Goal: Information Seeking & Learning: Learn about a topic

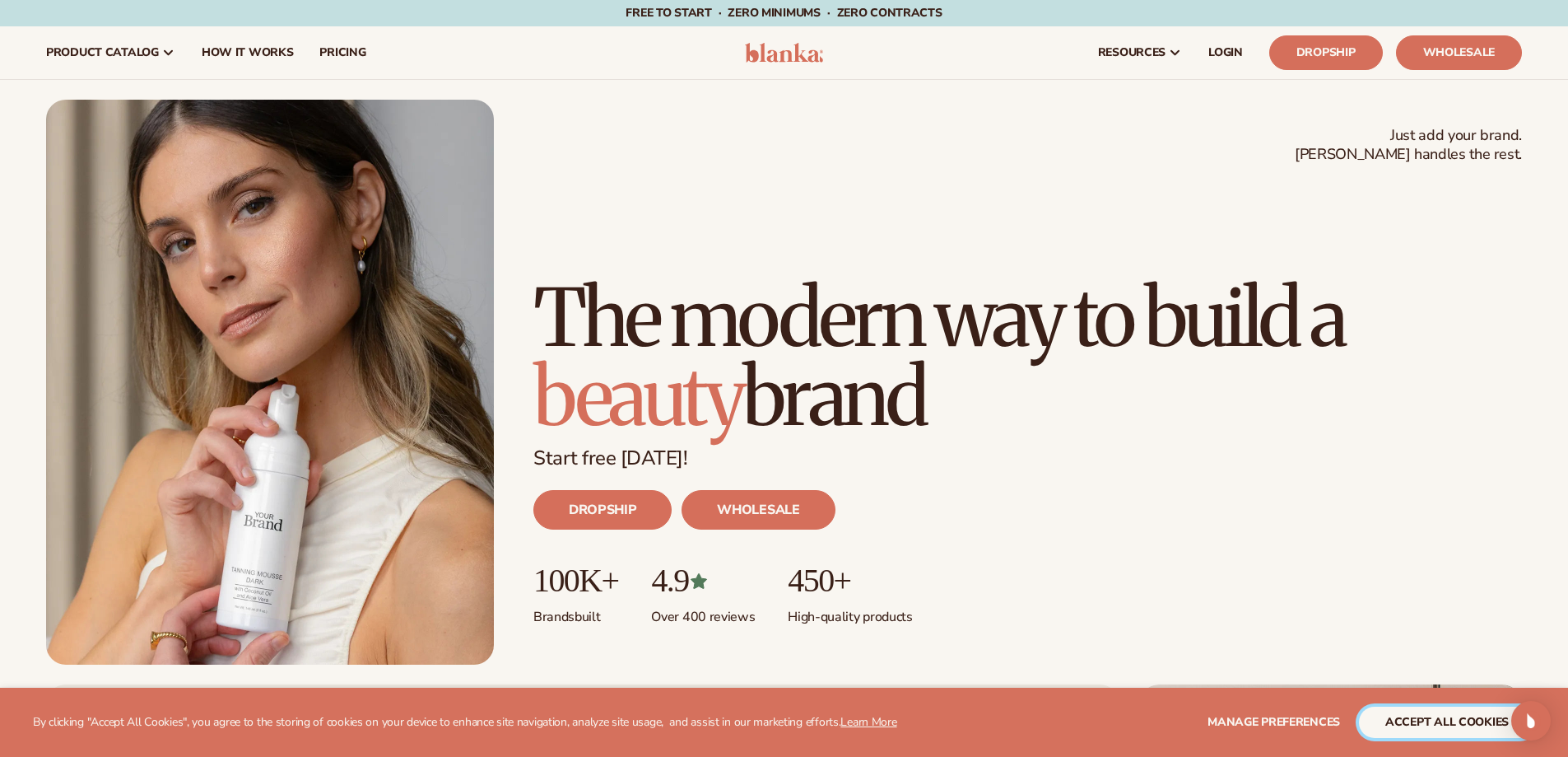
click at [1431, 727] on button "accept all cookies" at bounding box center [1447, 721] width 176 height 31
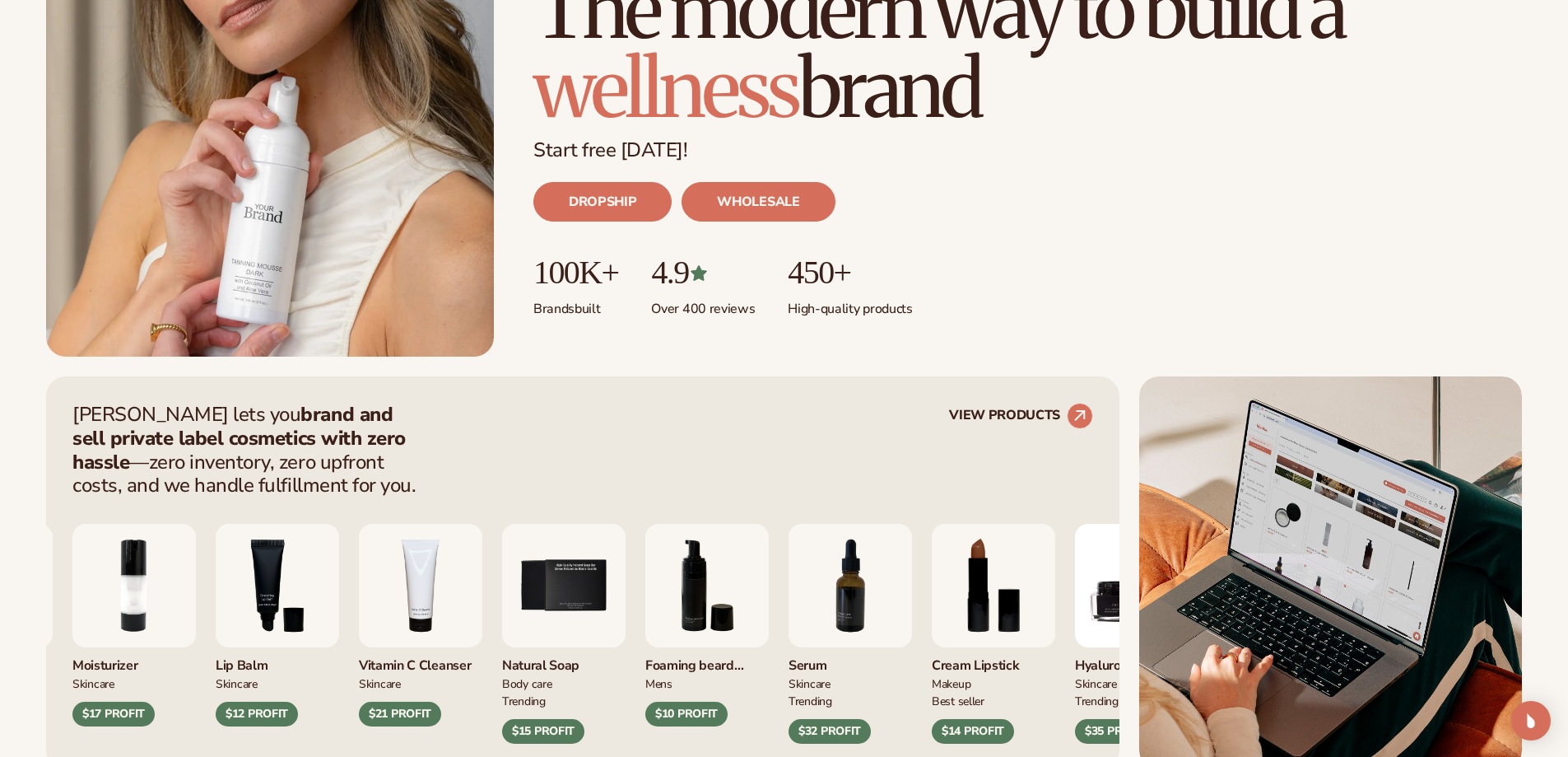
scroll to position [329, 0]
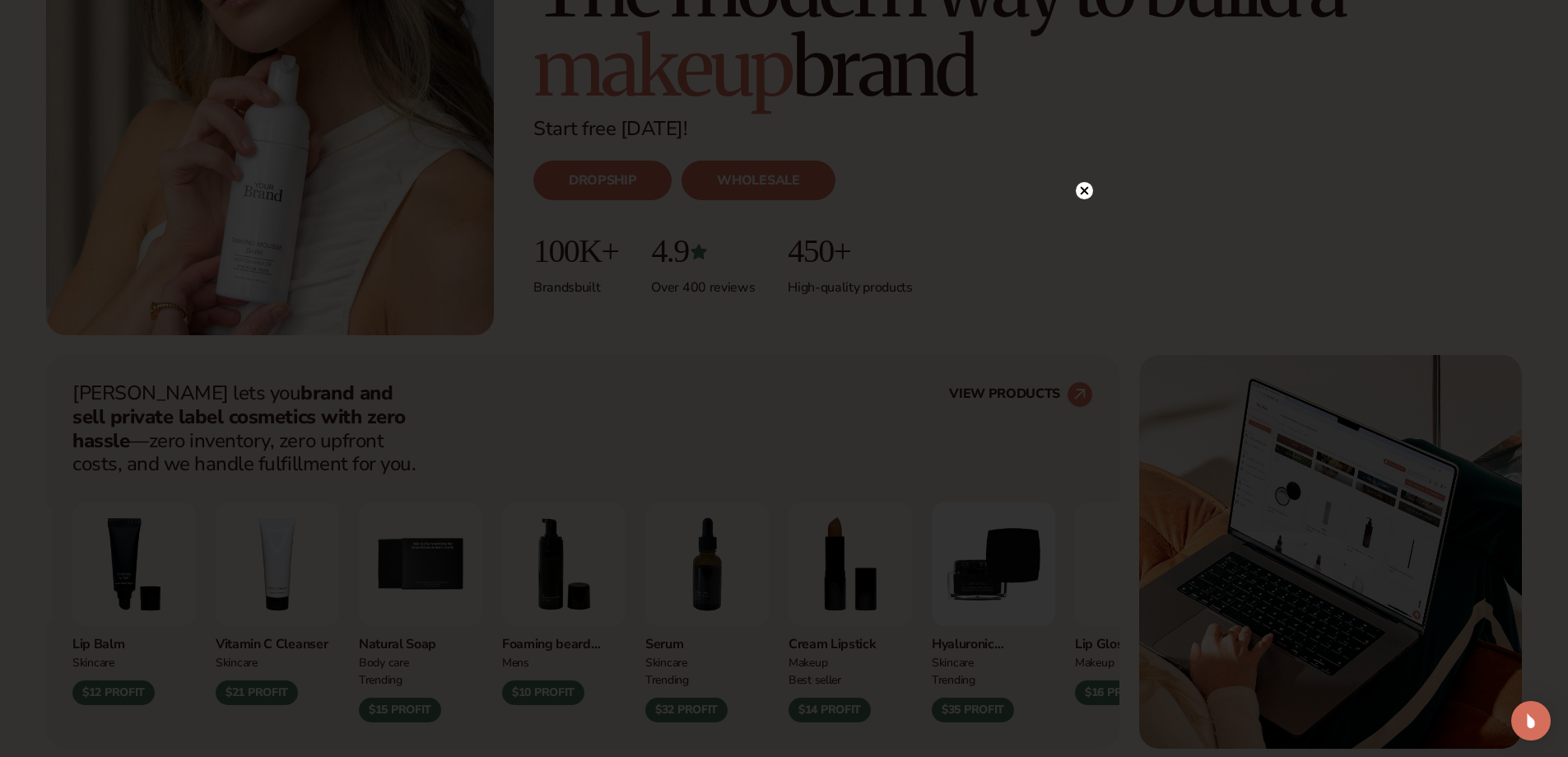
click at [1087, 195] on circle at bounding box center [1084, 190] width 17 height 17
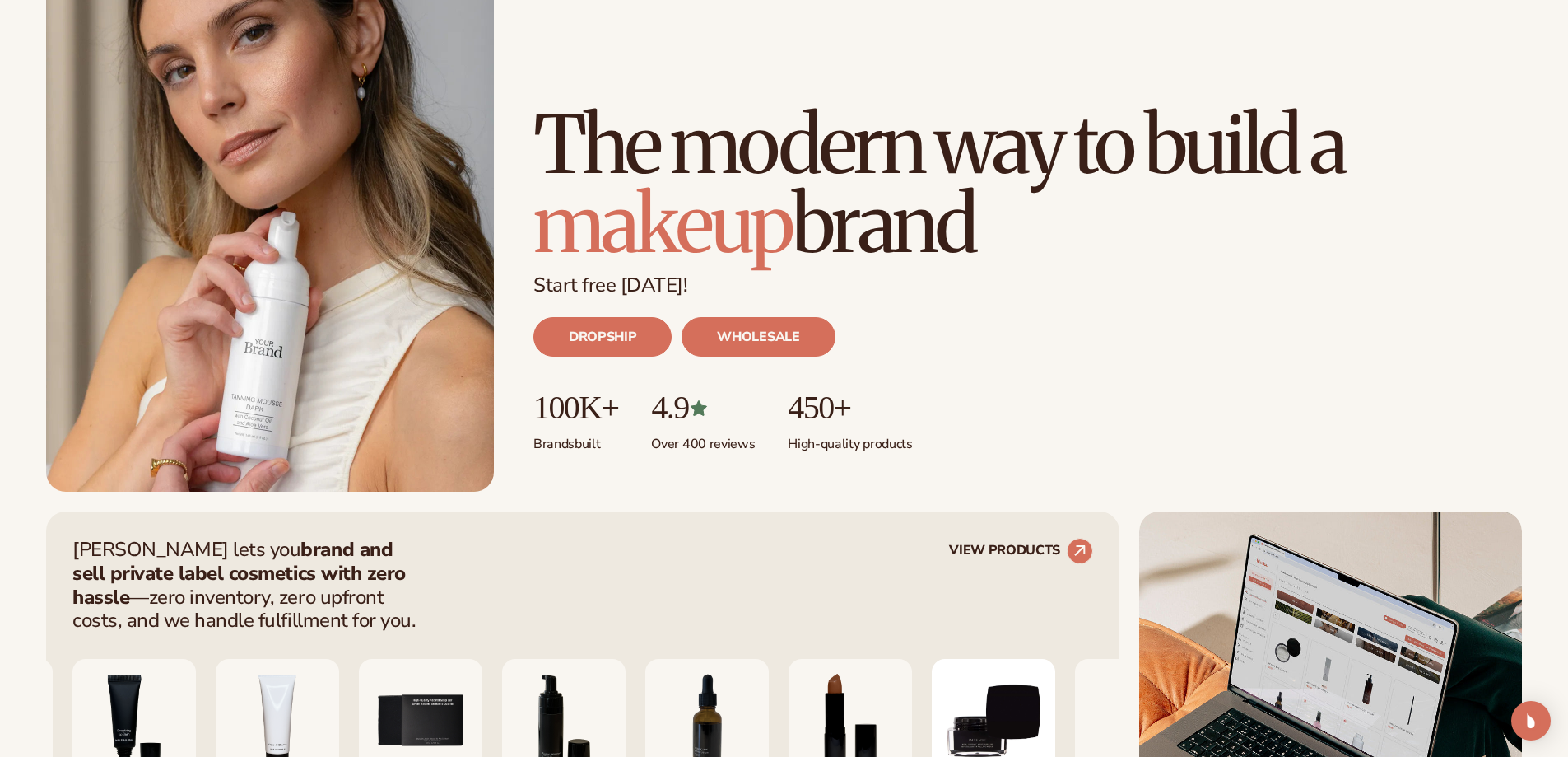
scroll to position [0, 0]
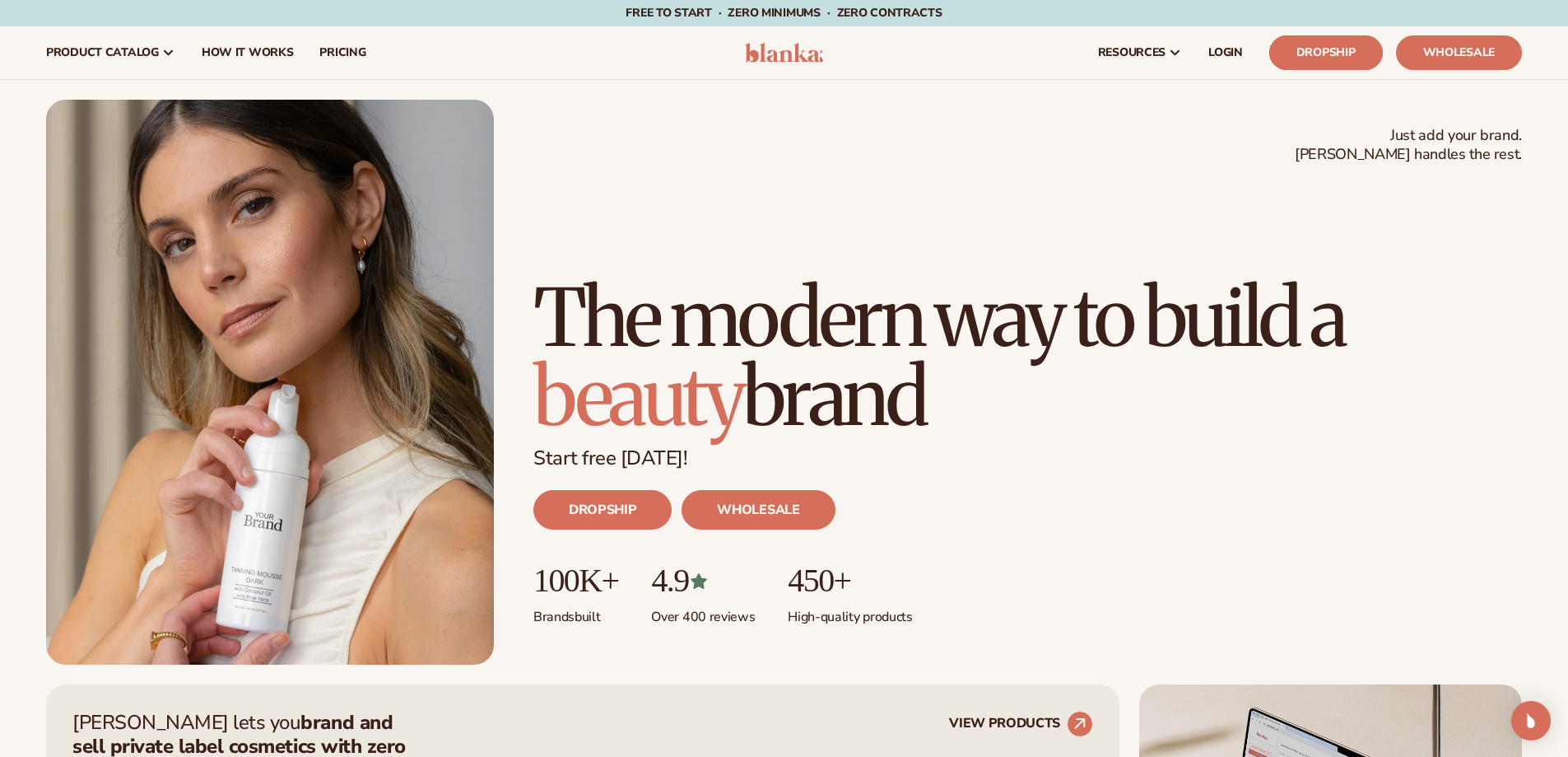
click at [1286, 52] on link "Dropship" at bounding box center [1326, 53] width 113 height 35
click at [270, 53] on span "How It Works" at bounding box center [248, 52] width 92 height 13
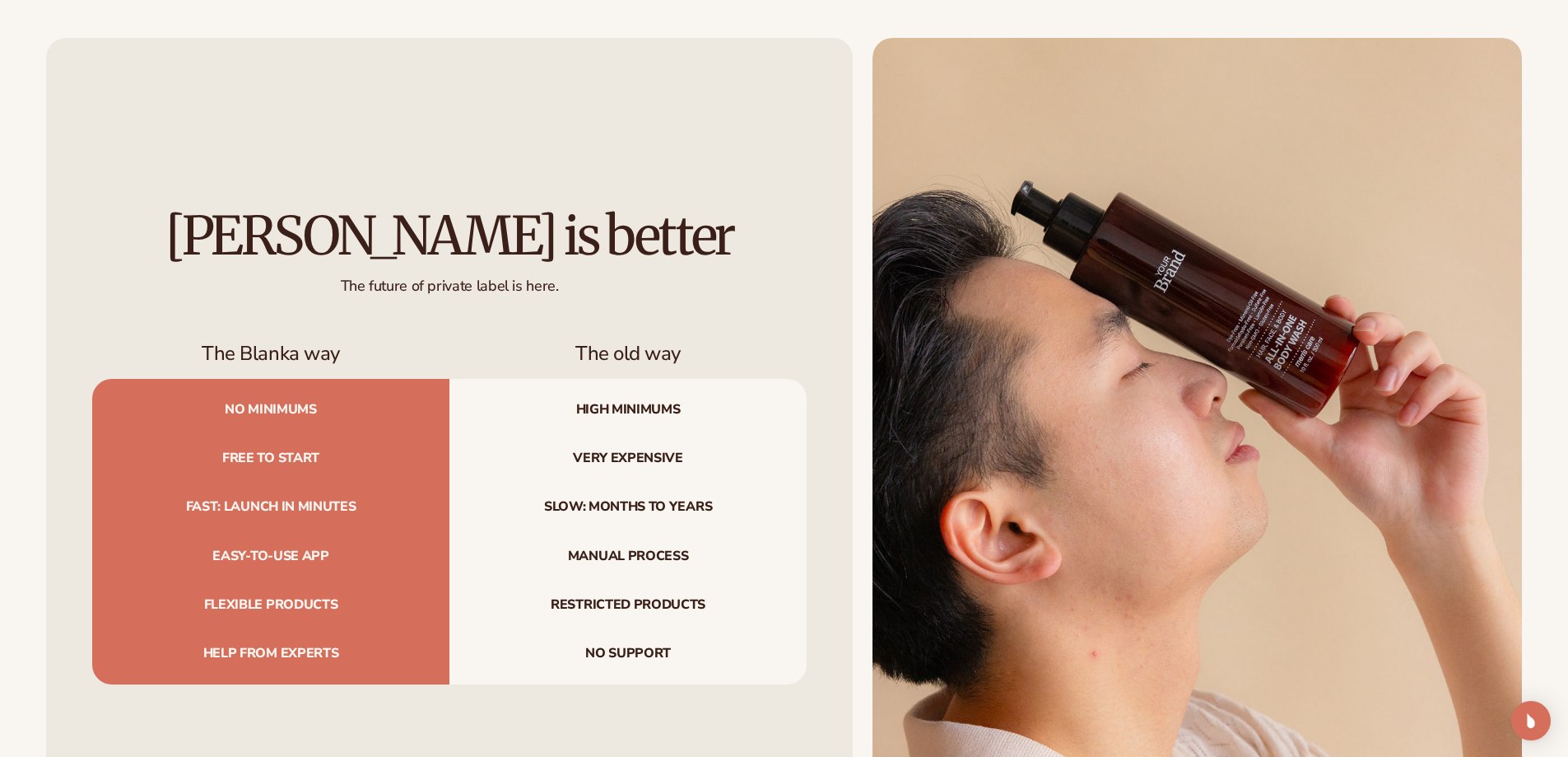
scroll to position [2142, 0]
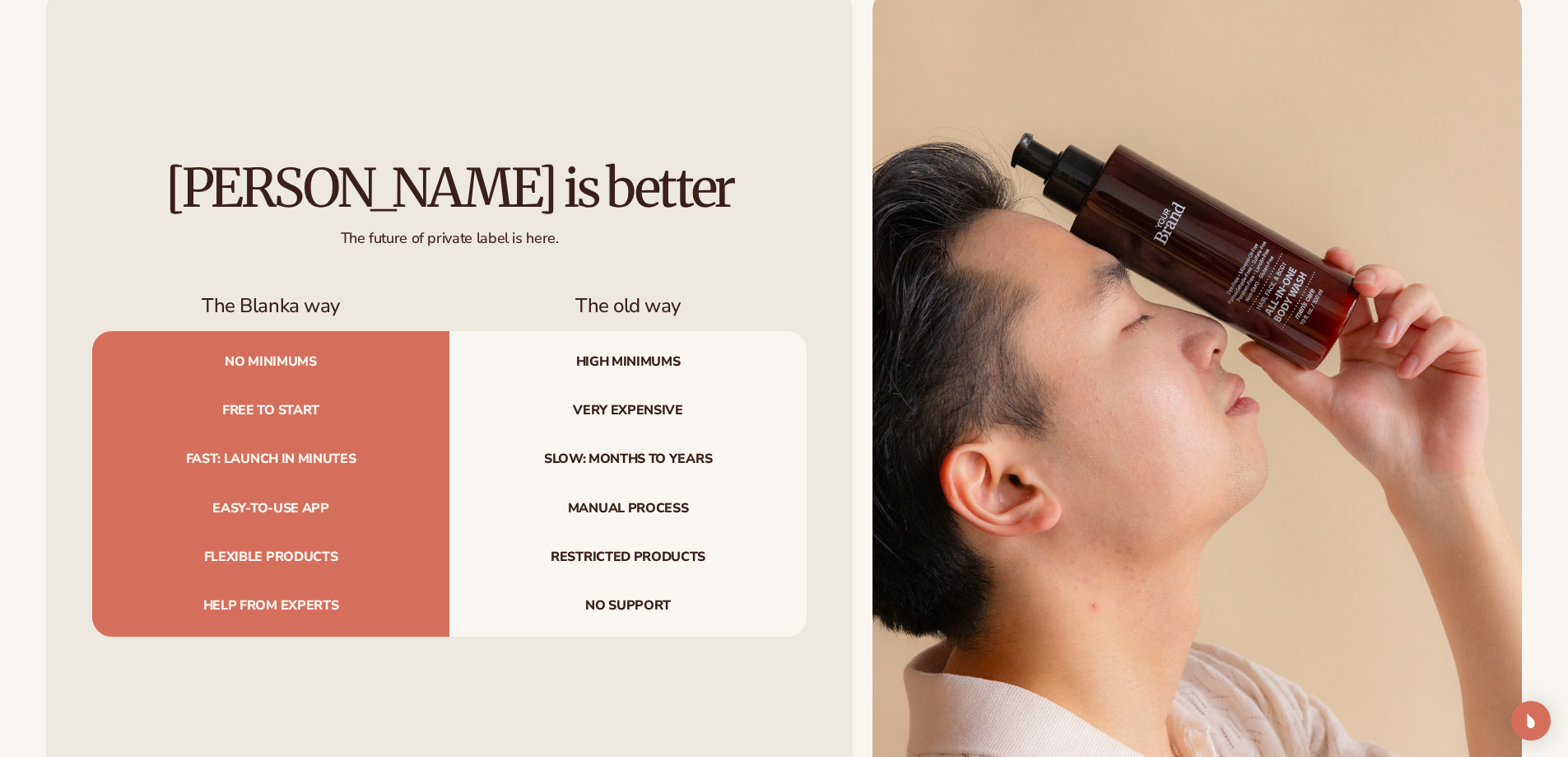
click at [237, 407] on span "Free to start" at bounding box center [270, 410] width 357 height 49
drag, startPoint x: 237, startPoint y: 407, endPoint x: 315, endPoint y: 406, distance: 78.0
click at [315, 406] on span "Free to start" at bounding box center [270, 410] width 357 height 49
click at [237, 467] on span "Fast: launch in minutes" at bounding box center [270, 459] width 357 height 49
drag, startPoint x: 237, startPoint y: 467, endPoint x: 333, endPoint y: 461, distance: 96.2
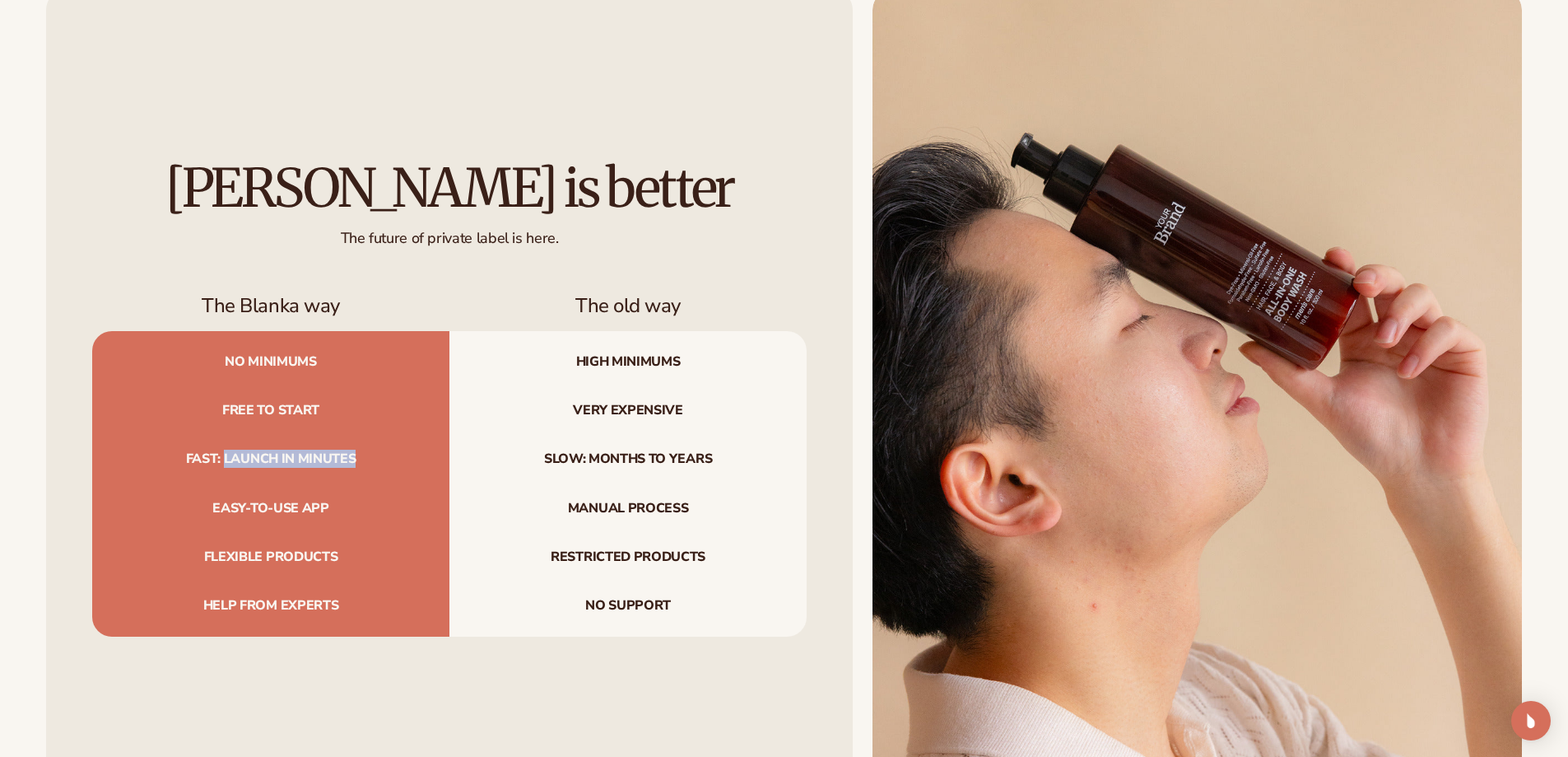
click at [333, 461] on span "Fast: launch in minutes" at bounding box center [270, 459] width 357 height 49
click at [220, 513] on span "Easy-to-use app" at bounding box center [270, 508] width 357 height 49
drag, startPoint x: 220, startPoint y: 513, endPoint x: 311, endPoint y: 508, distance: 91.1
click at [311, 508] on span "Easy-to-use app" at bounding box center [270, 508] width 357 height 49
click at [260, 562] on span "Flexible products" at bounding box center [270, 557] width 357 height 49
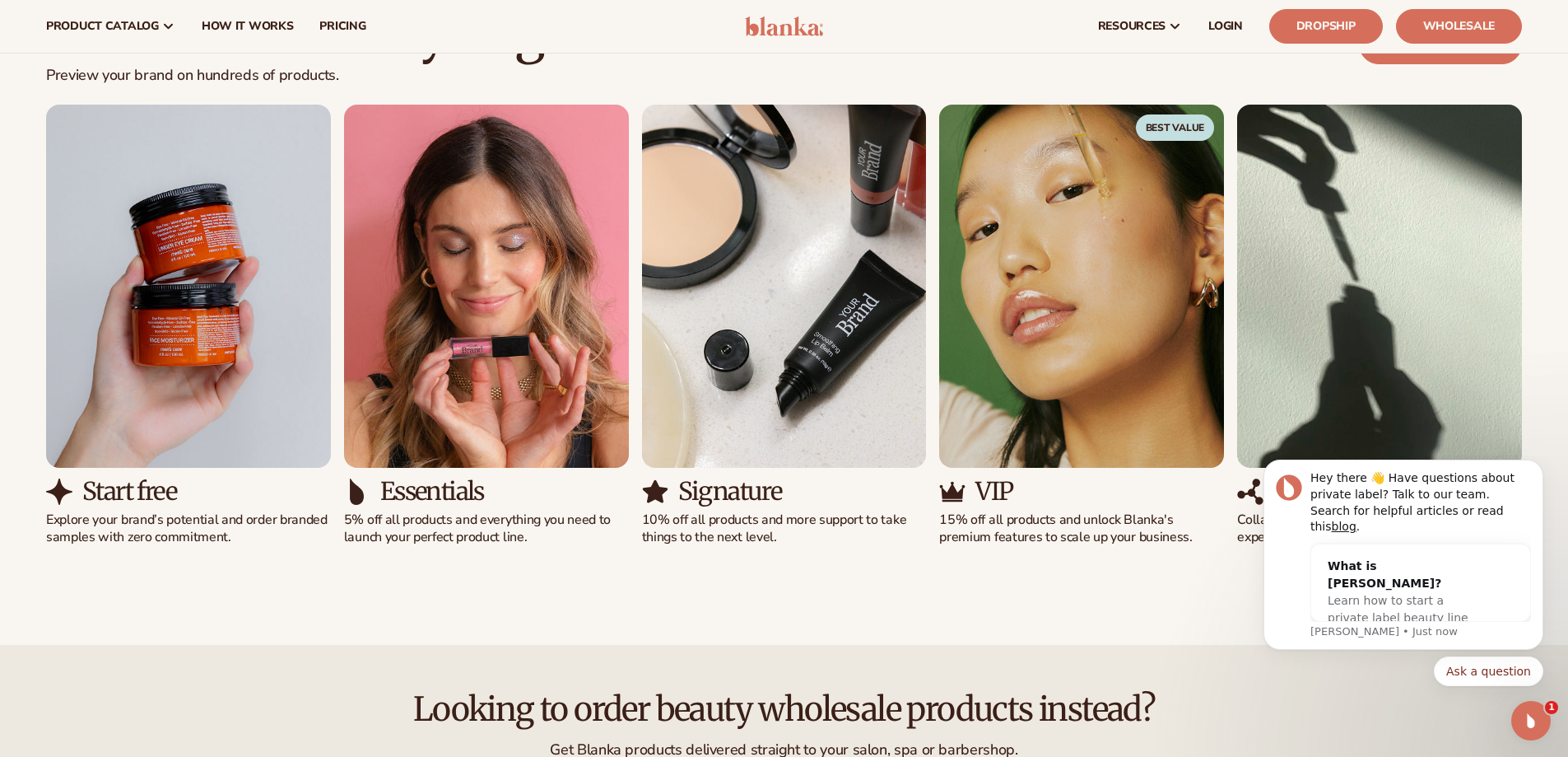
scroll to position [989, 0]
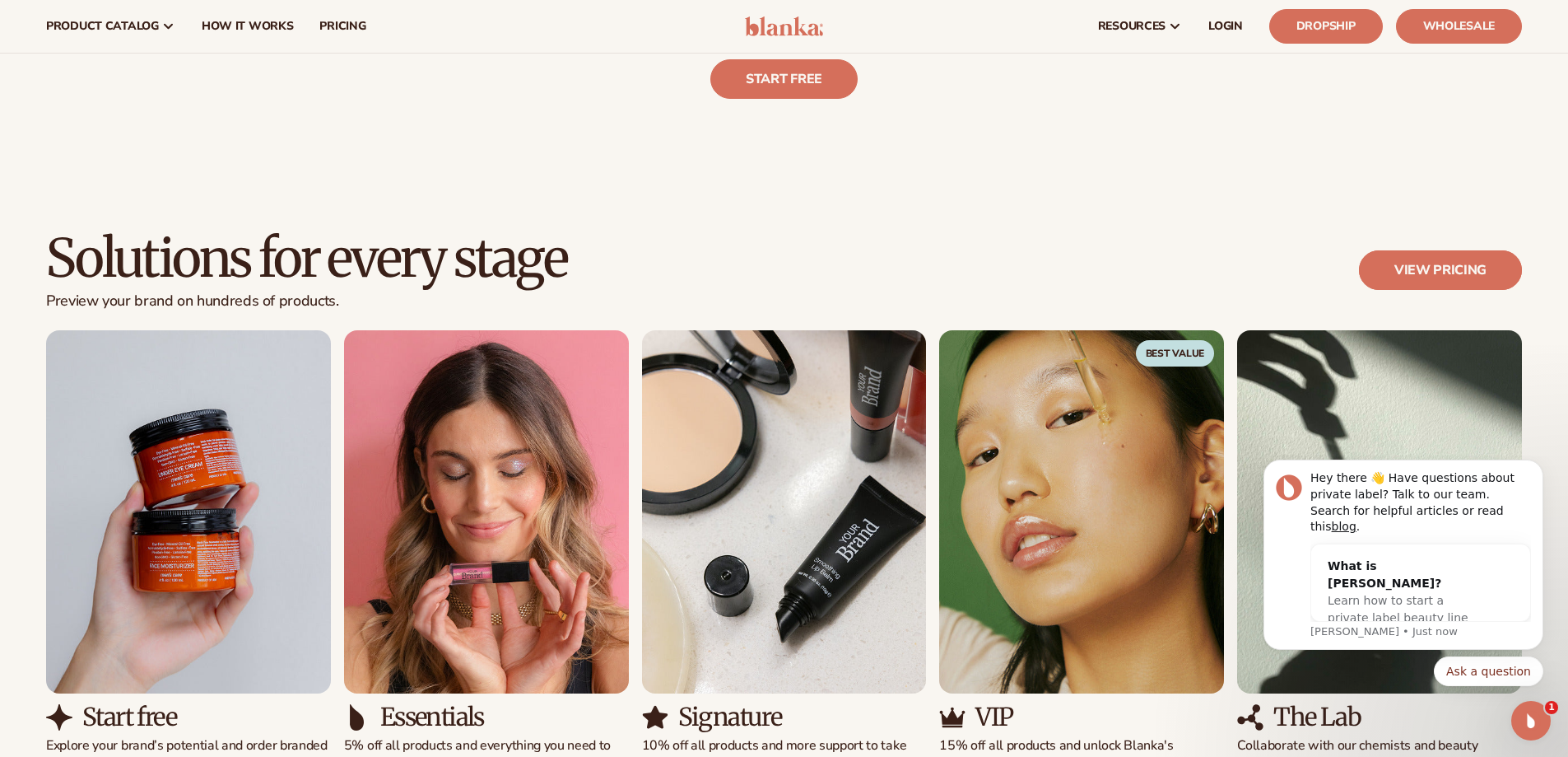
click at [1430, 271] on link "View pricing" at bounding box center [1441, 271] width 163 height 40
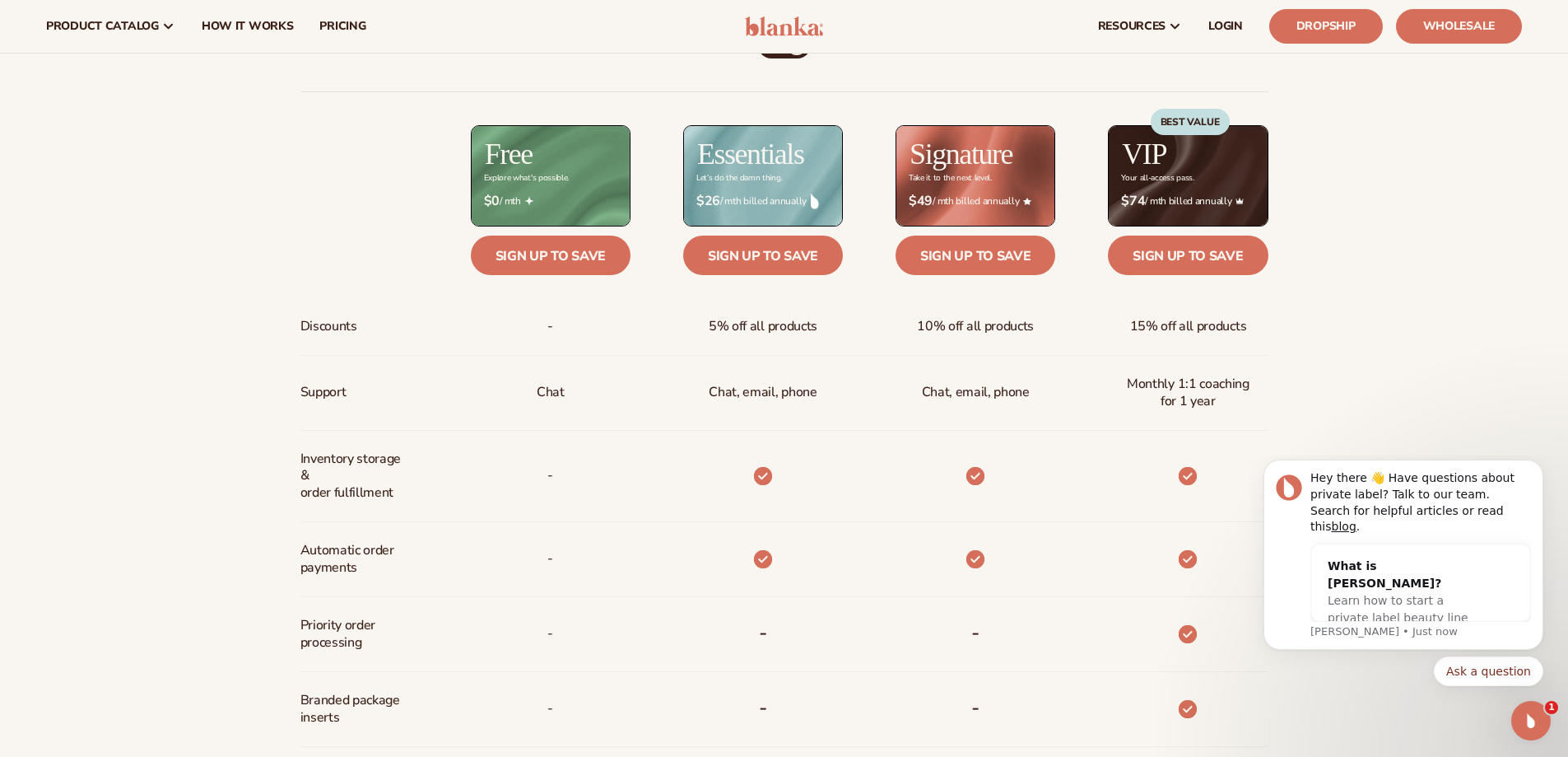
scroll to position [494, 0]
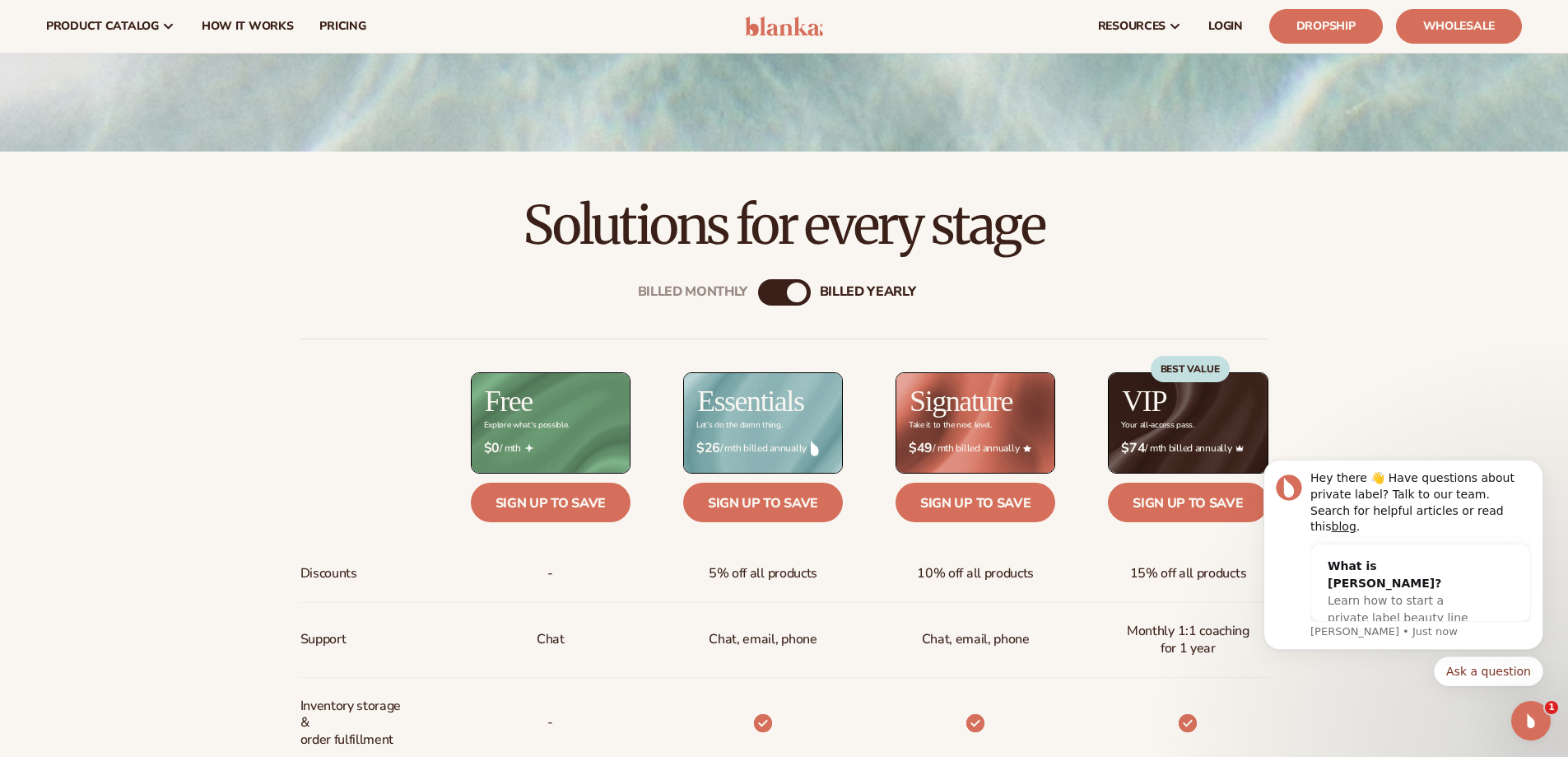
click at [783, 298] on div "Billed Monthly billed Yearly" at bounding box center [784, 292] width 53 height 26
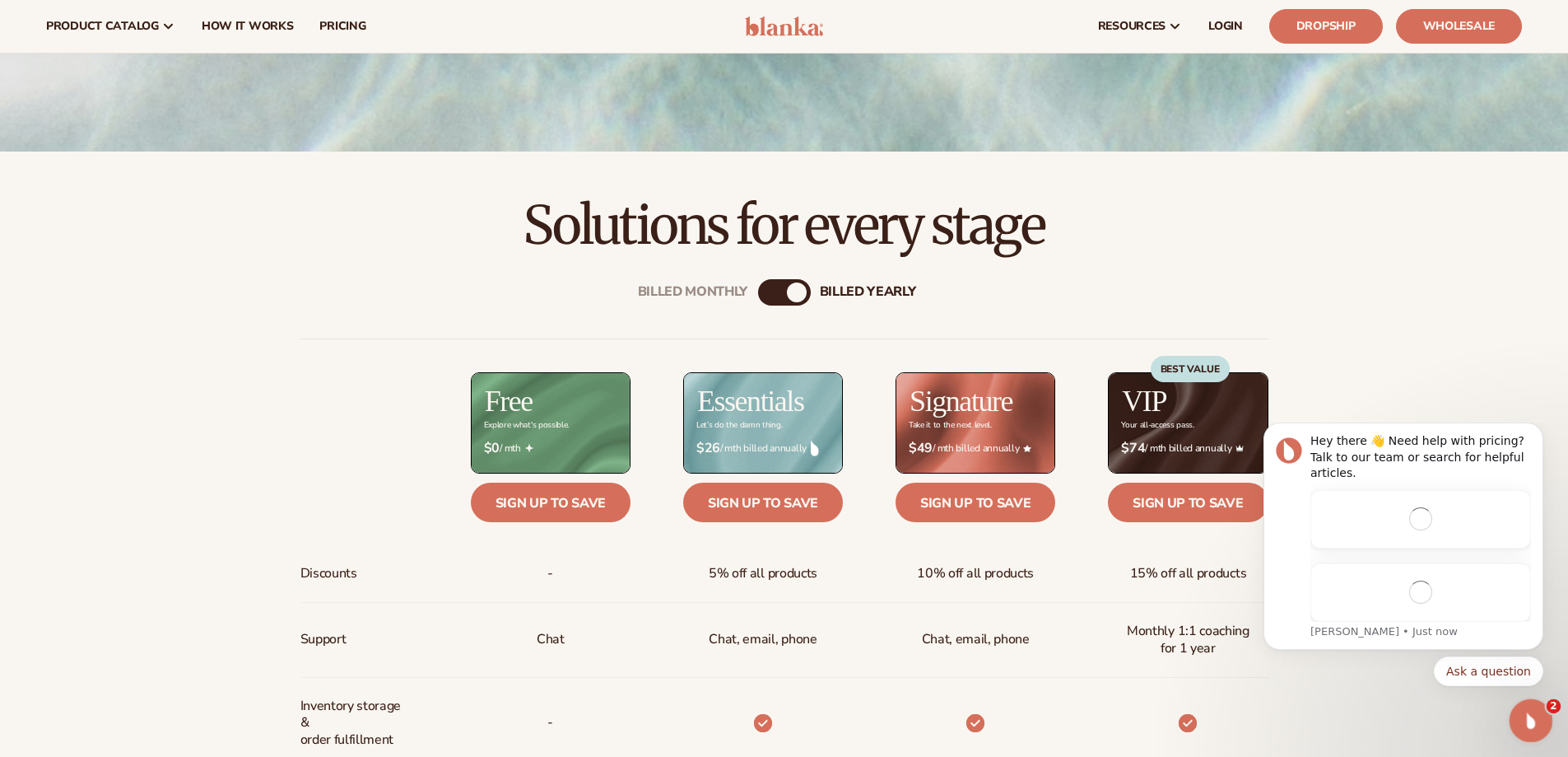
click at [1529, 720] on icon "Open Intercom Messenger" at bounding box center [1528, 718] width 27 height 27
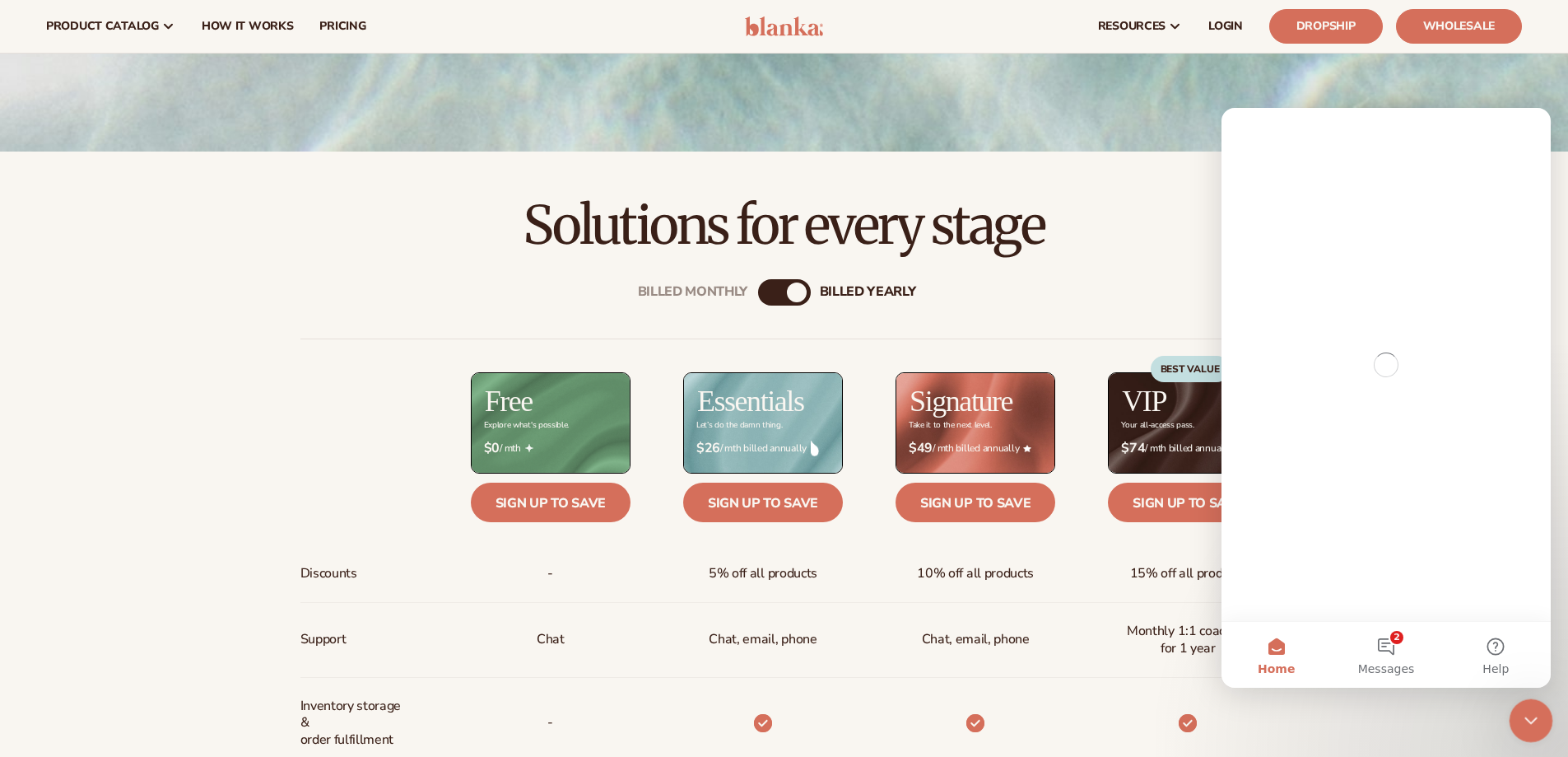
scroll to position [0, 0]
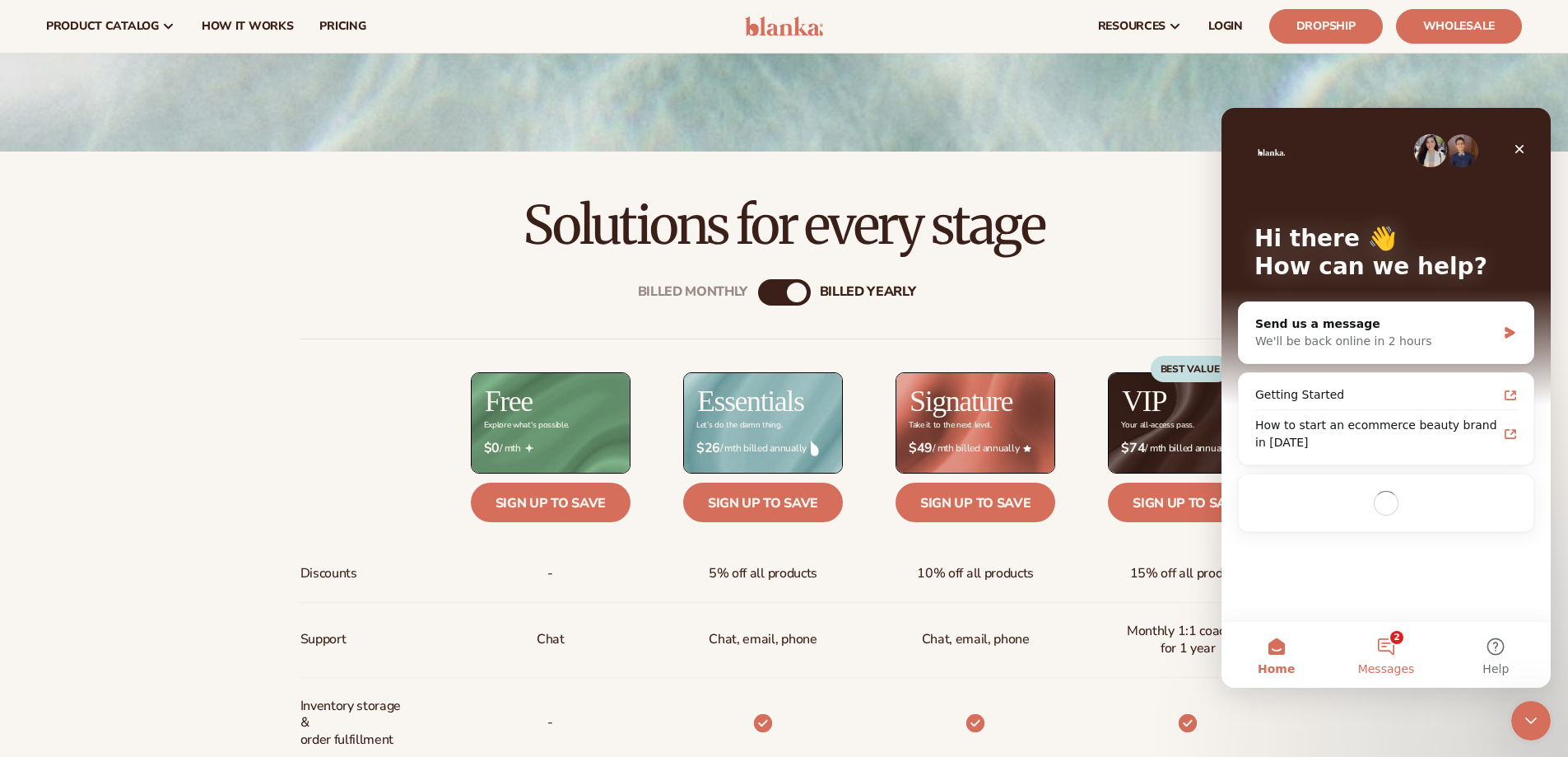
click at [1381, 633] on button "2 Messages" at bounding box center [1386, 655] width 109 height 66
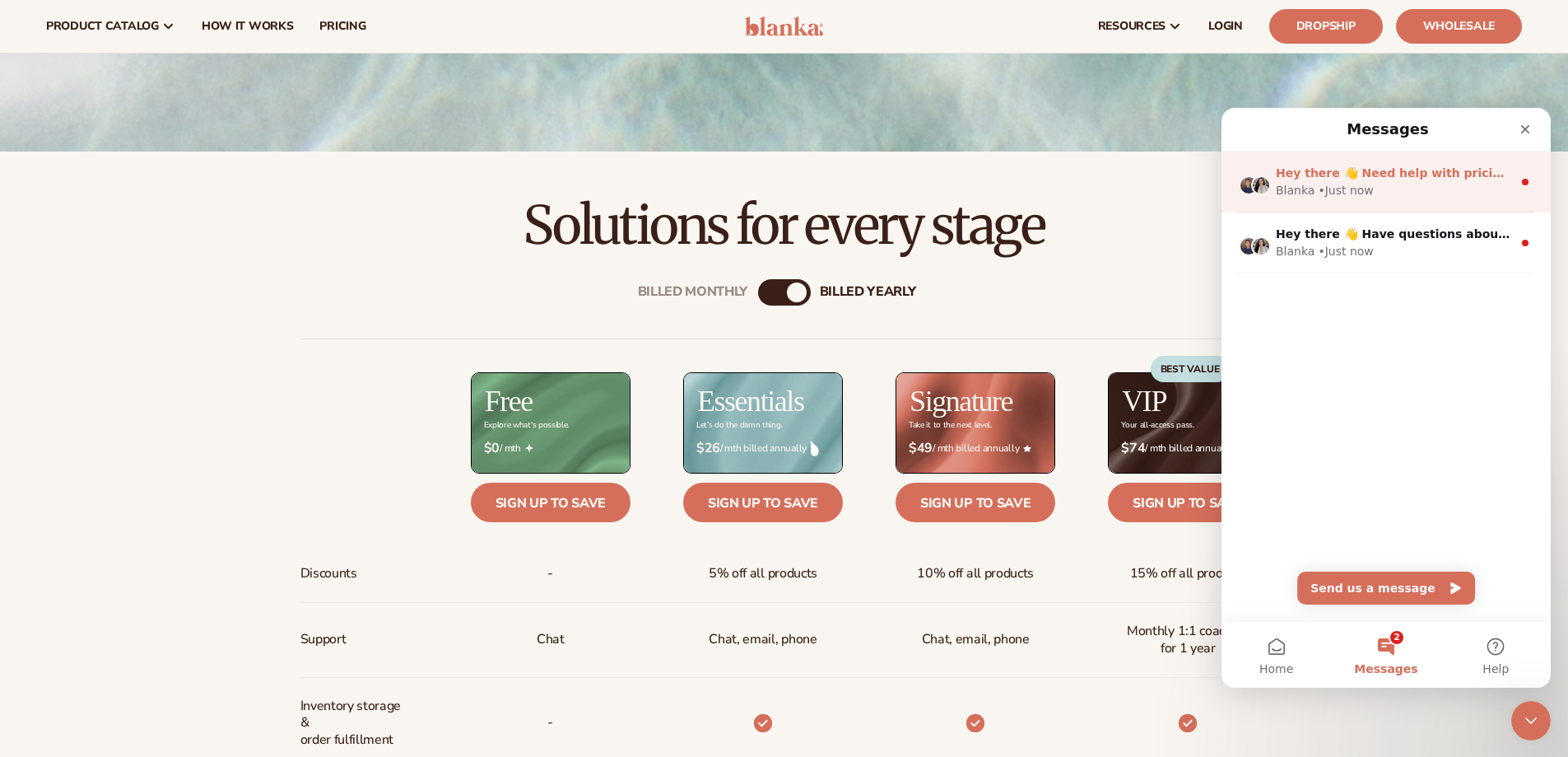
click at [1349, 181] on div "Hey there 👋 Need help with pricing? Talk to our team or search for helpful arti…" at bounding box center [1394, 173] width 237 height 17
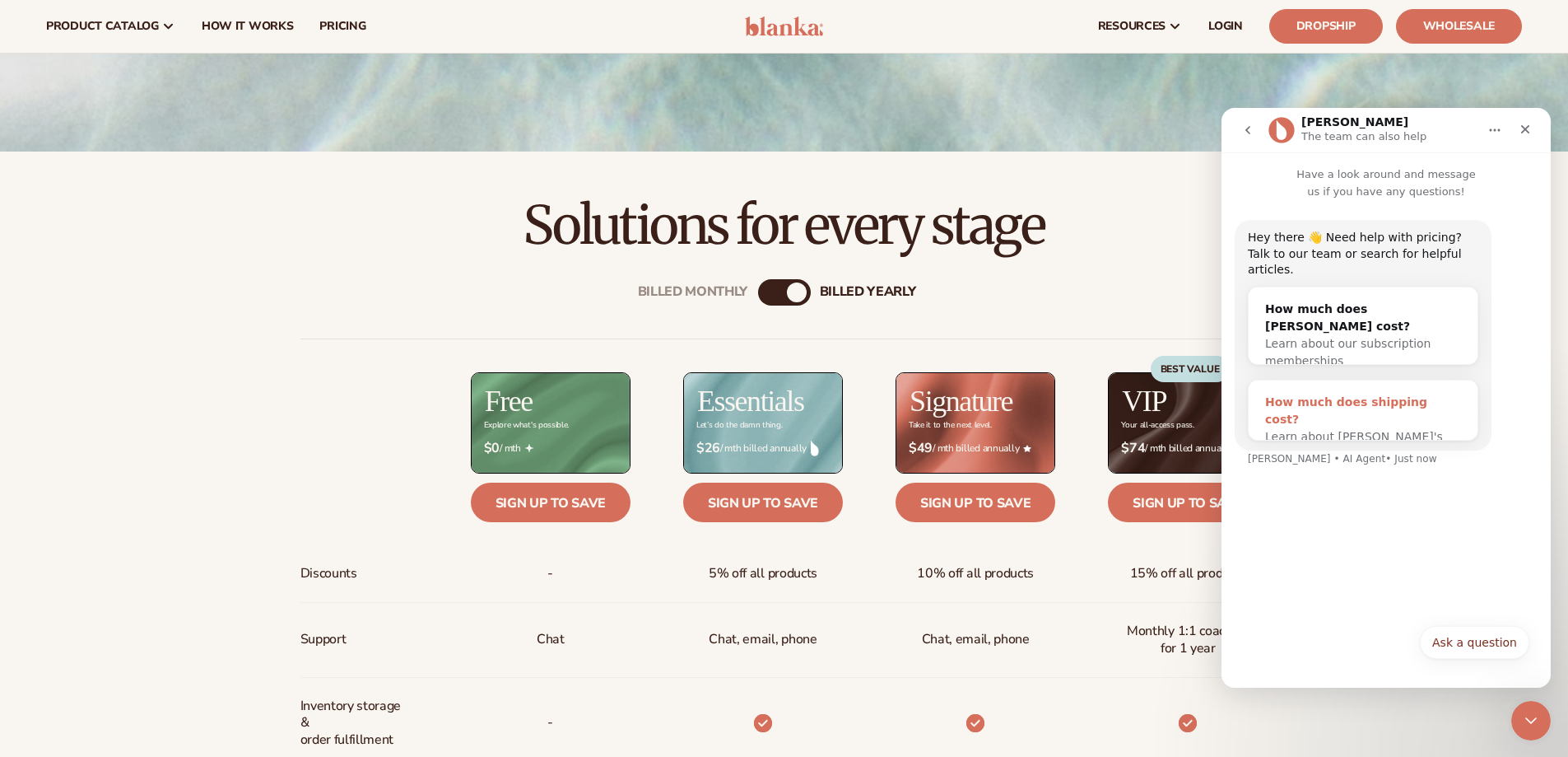
click at [1347, 430] on span "Learn about Blanka's shipping costs" at bounding box center [1354, 445] width 178 height 31
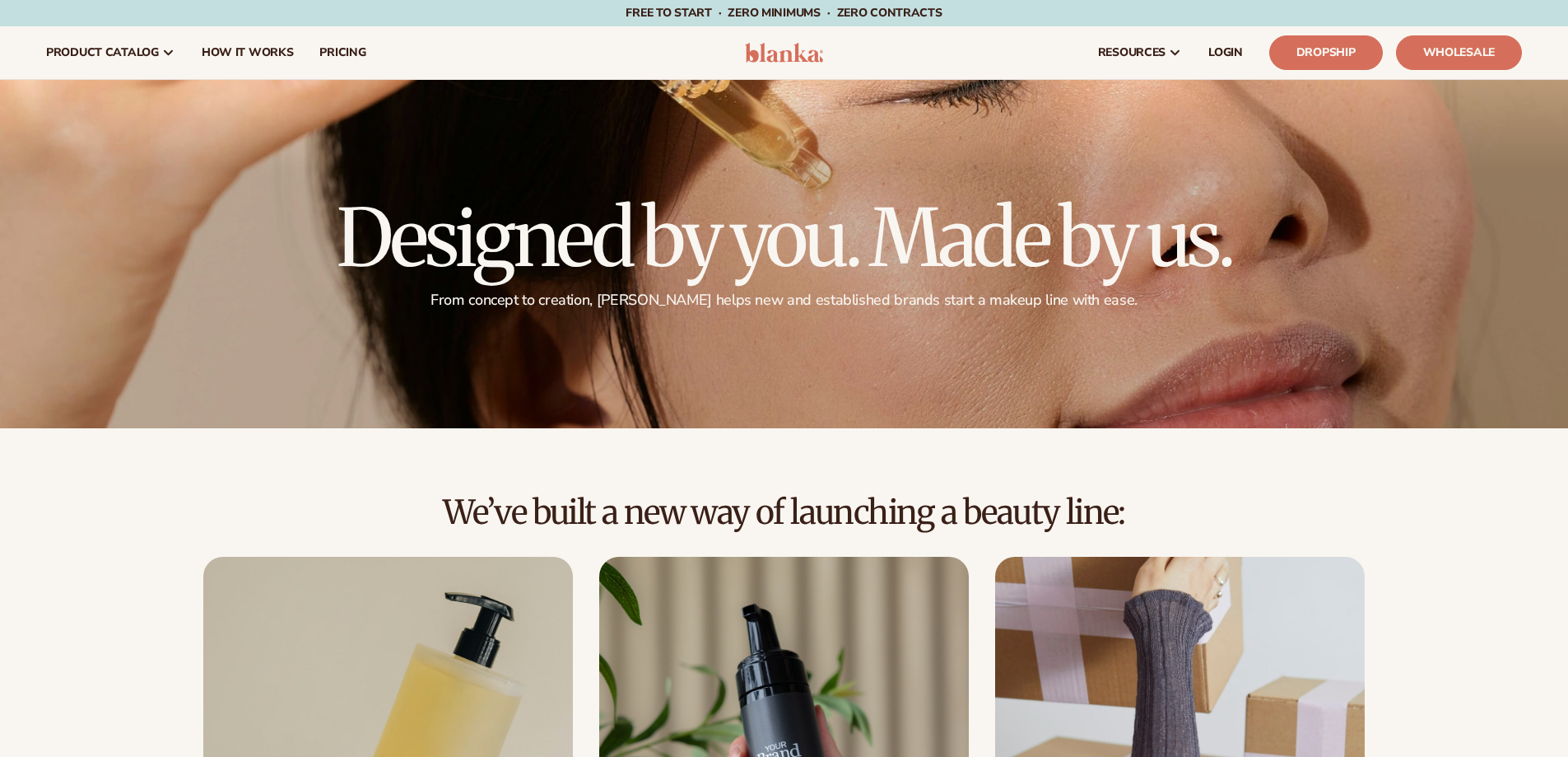
scroll to position [989, 0]
